Goal: Task Accomplishment & Management: Manage account settings

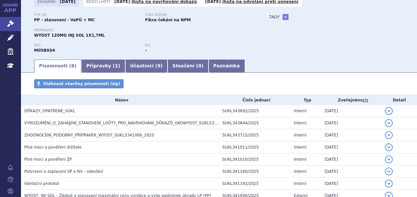
scroll to position [90, 0]
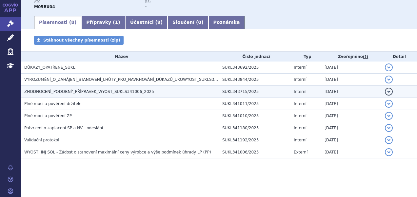
click at [94, 90] on span "ZHODNOCENÍ_PODOBNÝ_PŘÍPRAVEK_WYOST_SUKLS341006_2025" at bounding box center [89, 92] width 130 height 5
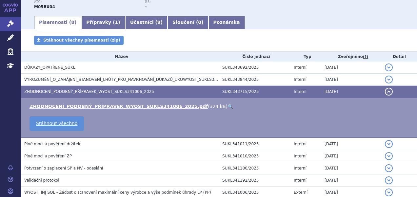
click at [228, 104] on link "🔍" at bounding box center [231, 106] width 6 height 5
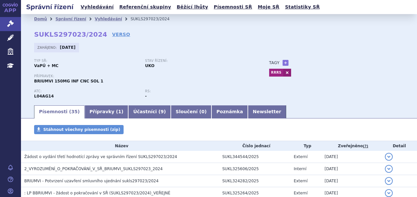
scroll to position [98, 0]
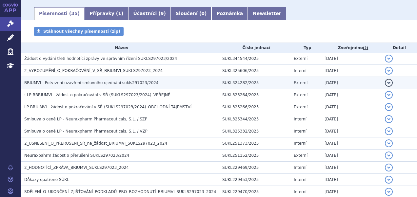
click at [140, 82] on span "BRIUMVI - Potvrzení uzavření smluvního ujednání sukls297023/2024" at bounding box center [91, 83] width 134 height 5
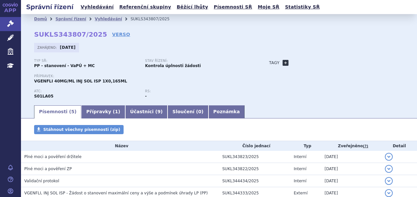
click at [283, 62] on link "+" at bounding box center [286, 63] width 6 height 6
click at [292, 62] on span at bounding box center [315, 63] width 47 height 9
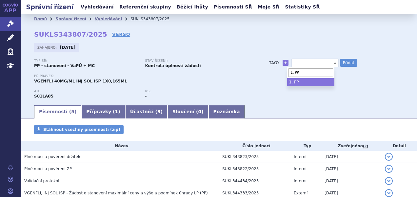
type input "1. PP"
select select "1. PP"
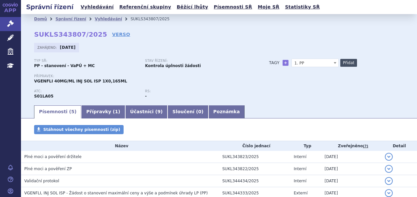
click at [346, 66] on button "Přidat" at bounding box center [348, 63] width 17 height 8
select select
click at [306, 64] on span at bounding box center [315, 63] width 47 height 9
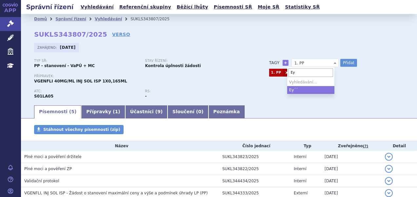
type input "E"
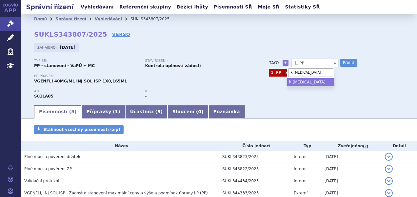
type input "k [MEDICAL_DATA]"
select select "k [MEDICAL_DATA]"
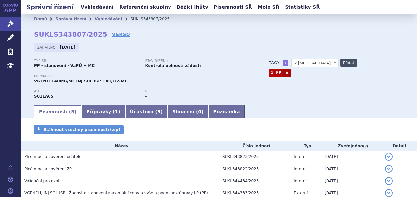
click at [343, 63] on button "Přidat" at bounding box center [348, 63] width 17 height 8
select select
